Goal: Use online tool/utility: Utilize a website feature to perform a specific function

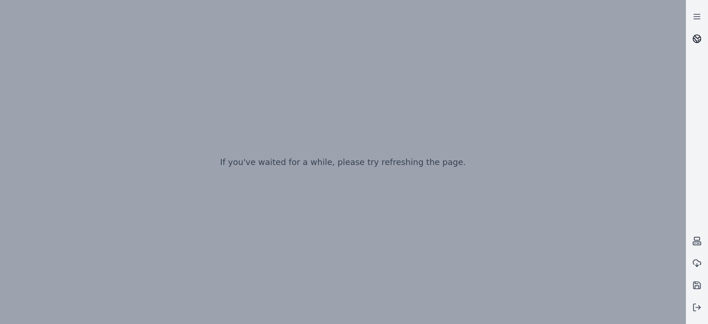
click at [697, 34] on icon at bounding box center [696, 38] width 9 height 9
